Goal: Task Accomplishment & Management: Use online tool/utility

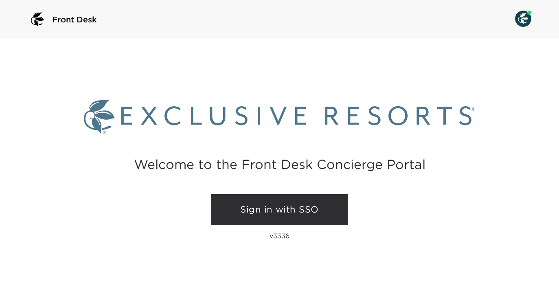
click at [264, 207] on link "Sign in with SSO" at bounding box center [279, 209] width 137 height 31
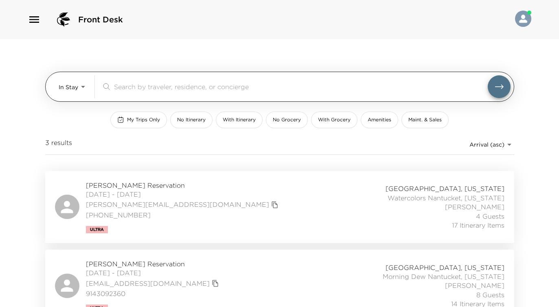
click at [84, 87] on body "Front Desk In Stay In-Stay ​ My Trips Only No Itinerary With Itinerary No Groce…" at bounding box center [279, 153] width 559 height 307
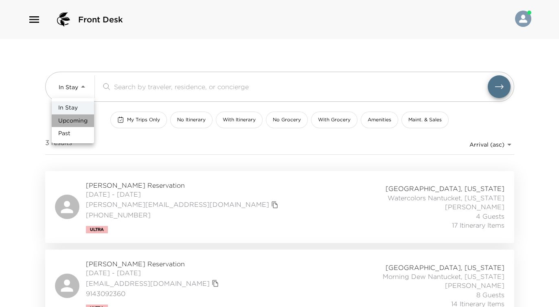
click at [81, 122] on span "Upcoming" at bounding box center [72, 121] width 29 height 8
type input "Upcoming"
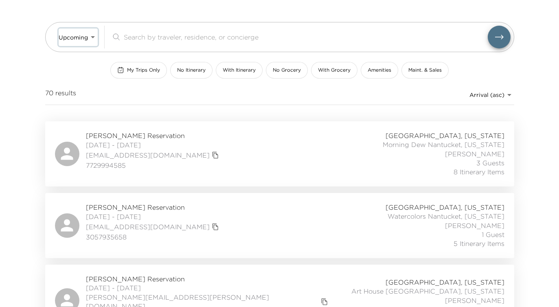
scroll to position [54, 0]
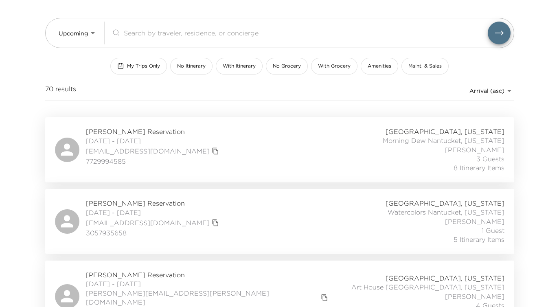
click at [266, 204] on div "Patricia Vandenberg Reservation 10/05/2025 - 10/10/2025 pattiev305@gmail.com 30…" at bounding box center [280, 222] width 450 height 46
click at [211, 210] on div "Patricia Vandenberg Reservation 10/05/2025 - 10/10/2025 pattiev305@gmail.com 30…" at bounding box center [280, 222] width 450 height 46
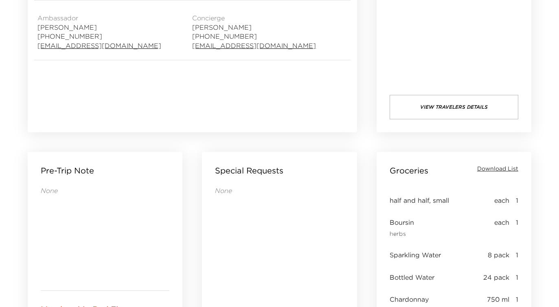
scroll to position [237, 0]
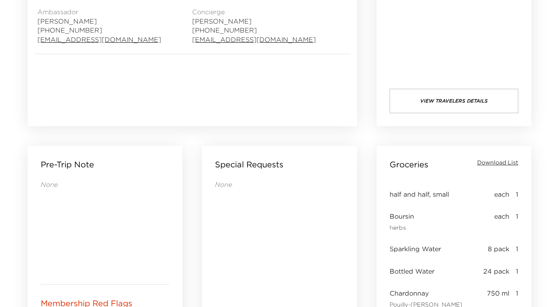
click at [494, 162] on span "Download List" at bounding box center [497, 163] width 41 height 8
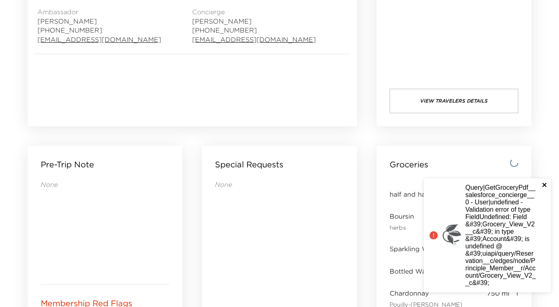
click at [544, 183] on icon "close" at bounding box center [545, 185] width 4 height 4
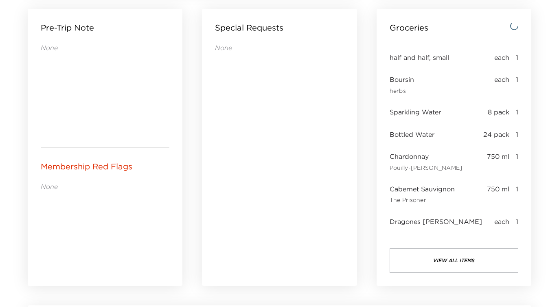
scroll to position [375, 0]
click at [463, 259] on button "view all items" at bounding box center [454, 260] width 129 height 24
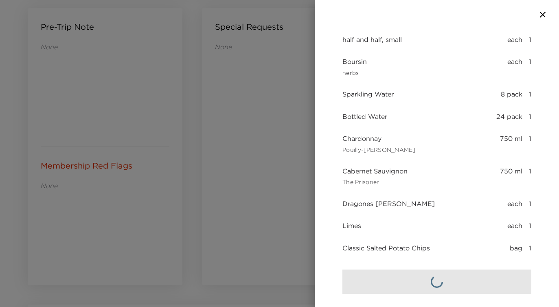
scroll to position [86, 0]
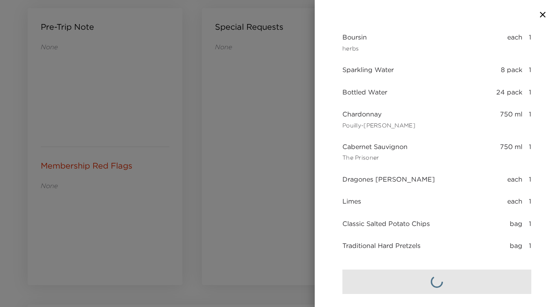
drag, startPoint x: 435, startPoint y: 194, endPoint x: 426, endPoint y: 154, distance: 40.9
click at [426, 154] on div "half and half, small each 1 Boursin herbs each 1 Sparkling Water 8 pack 1 Bottl…" at bounding box center [437, 132] width 189 height 243
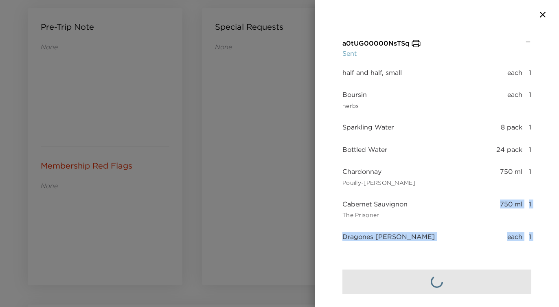
scroll to position [0, 0]
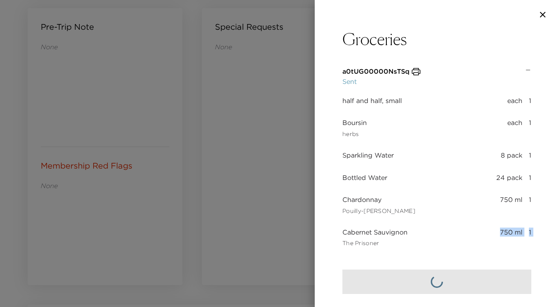
click at [414, 71] on icon "button" at bounding box center [416, 72] width 10 height 10
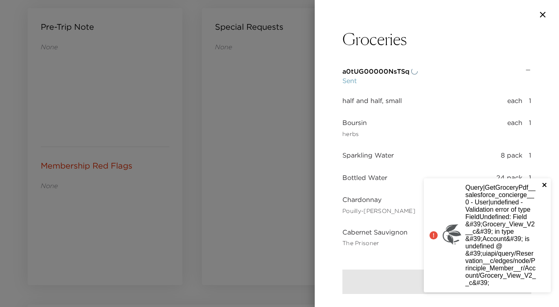
click at [544, 182] on icon "close" at bounding box center [545, 185] width 6 height 7
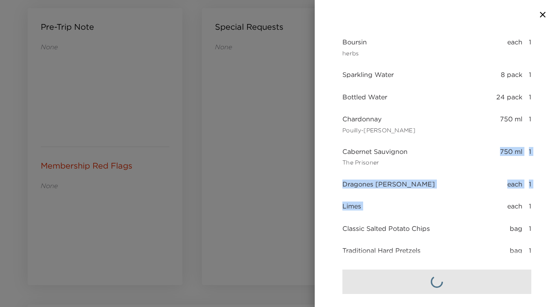
scroll to position [86, 0]
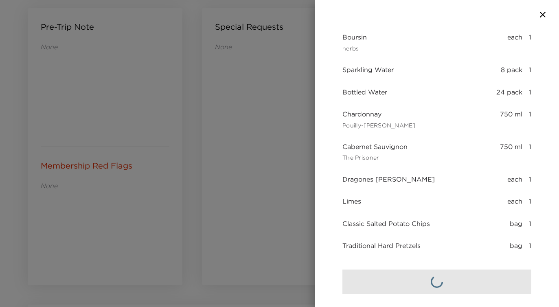
click at [238, 168] on div at bounding box center [279, 153] width 559 height 307
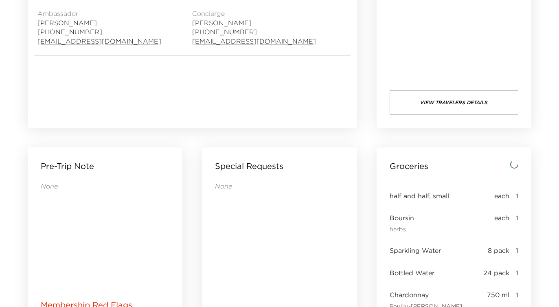
scroll to position [238, 0]
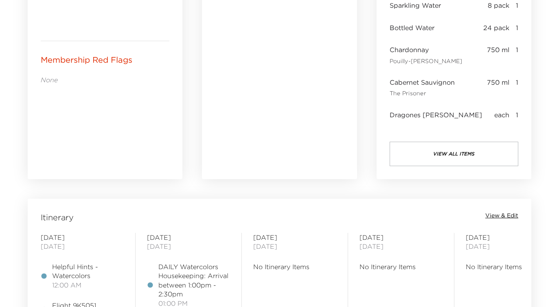
scroll to position [481, 0]
click at [444, 154] on button "view all items" at bounding box center [454, 153] width 129 height 24
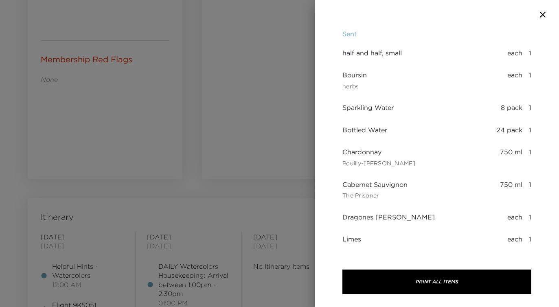
scroll to position [86, 0]
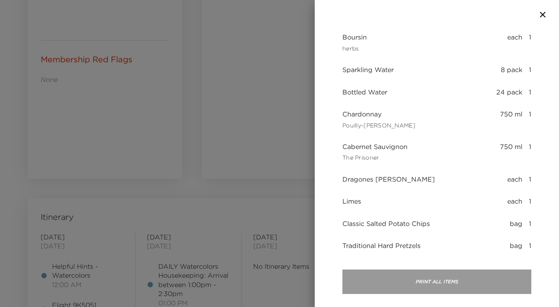
click at [423, 281] on button "Print All Items" at bounding box center [437, 282] width 189 height 24
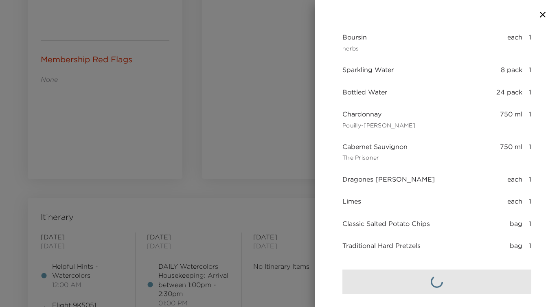
click at [326, 253] on div "Groceries a0tUG00000NsTSq Sent half and half, small each 1 Boursin herbs each 1…" at bounding box center [437, 141] width 244 height 224
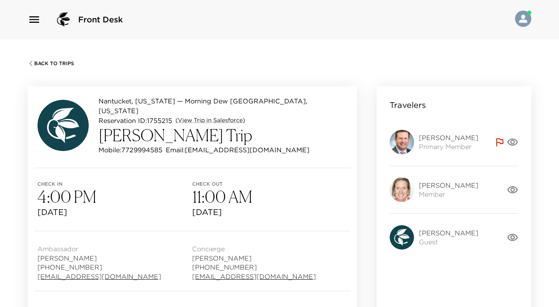
scroll to position [378, 0]
